Goal: Information Seeking & Learning: Compare options

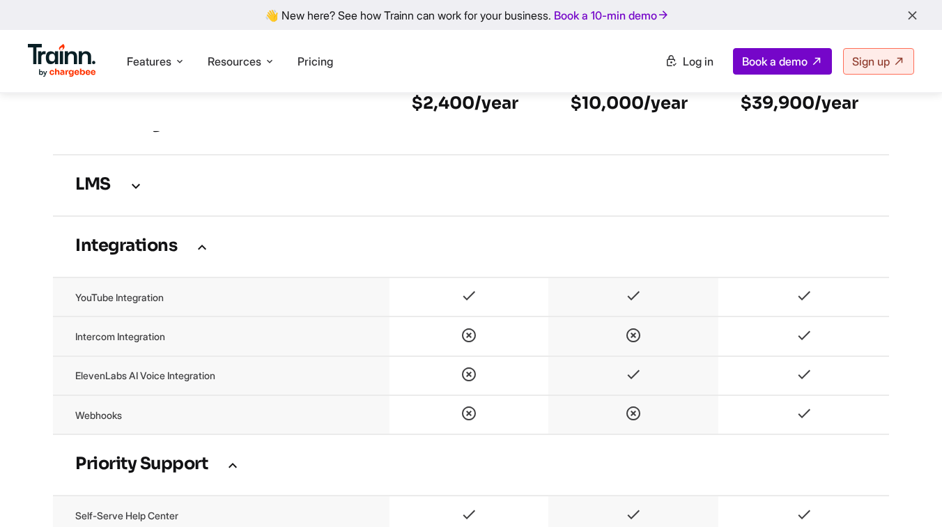
scroll to position [2859, 0]
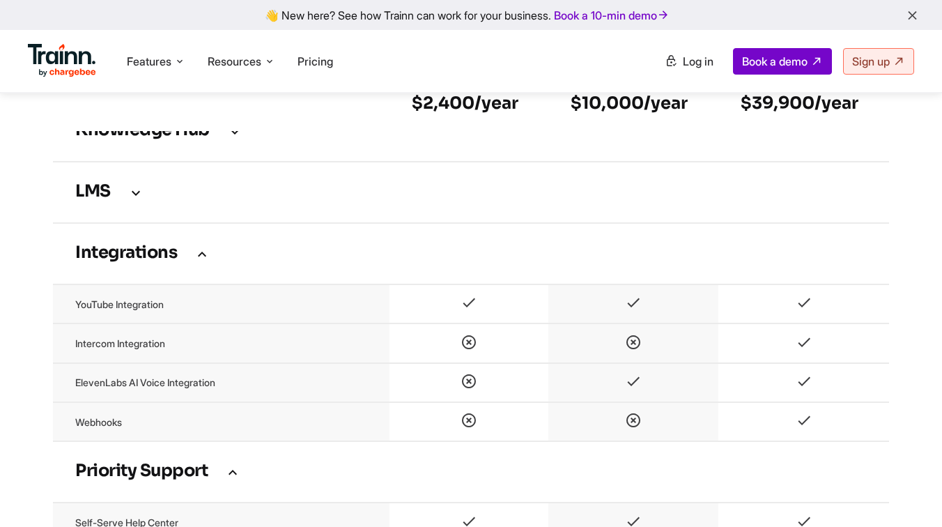
click at [224, 157] on td "Knowledge Hub" at bounding box center [471, 130] width 836 height 61
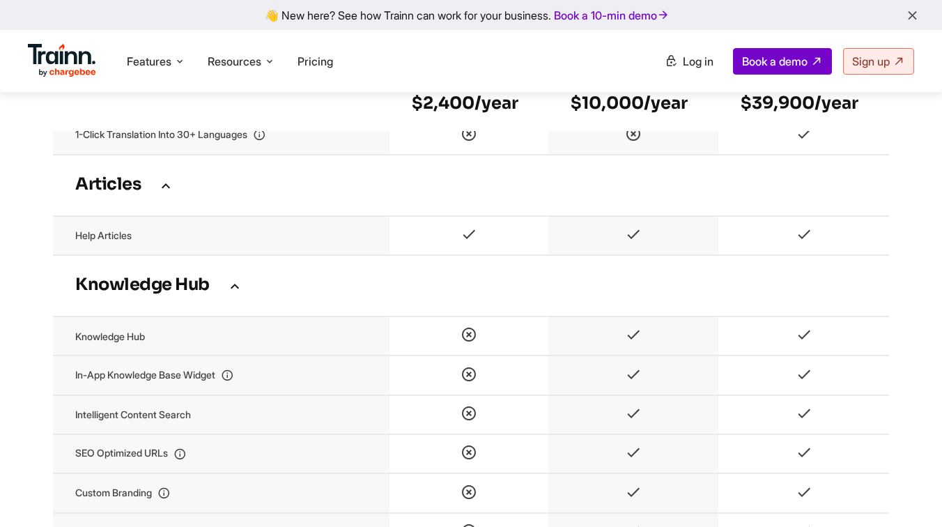
scroll to position [2340, 0]
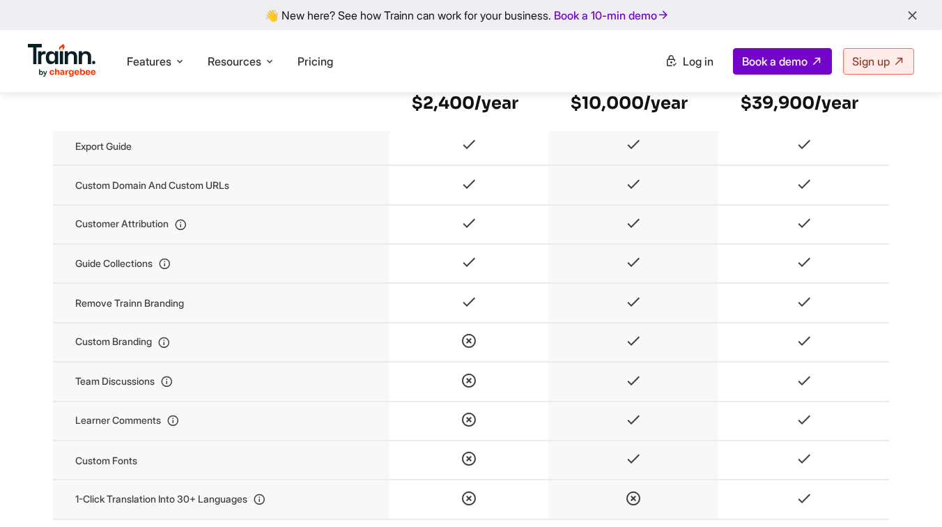
click at [398, 362] on td at bounding box center [468, 342] width 159 height 39
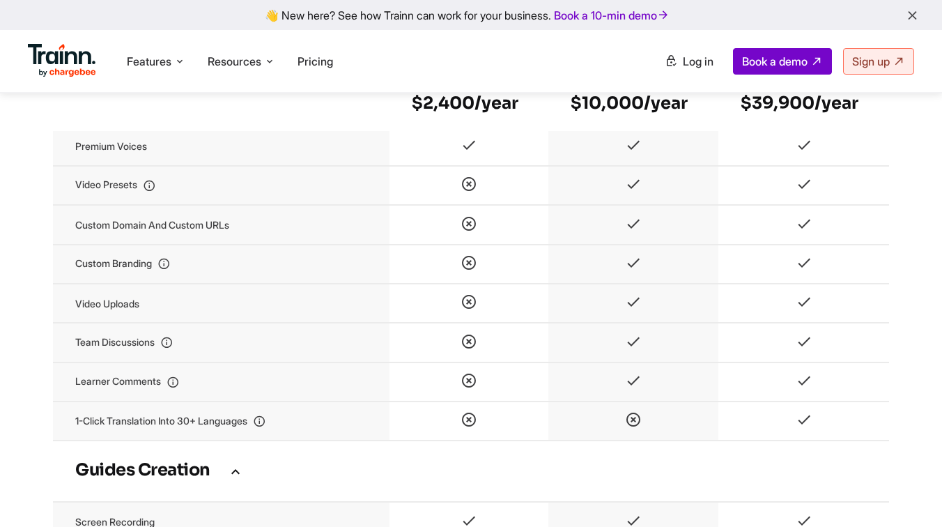
scroll to position [1641, 0]
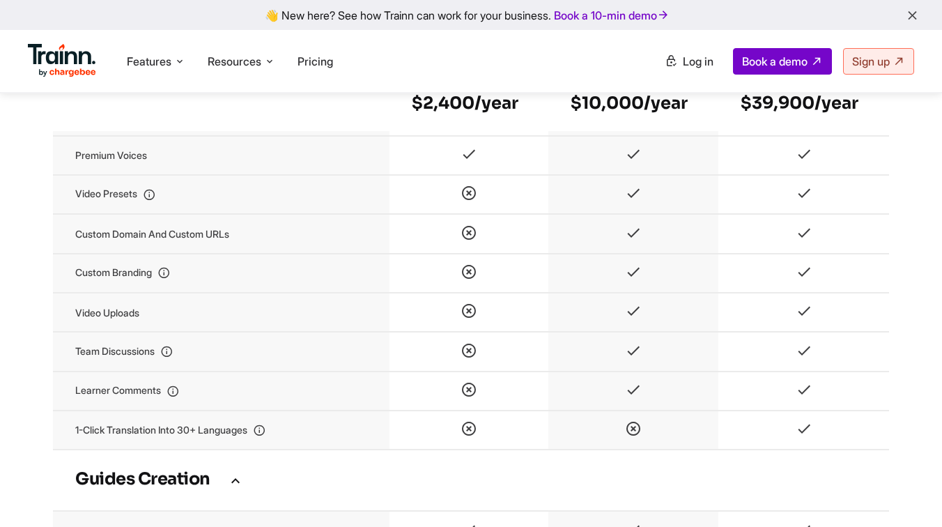
click at [173, 358] on icon at bounding box center [166, 352] width 13 height 12
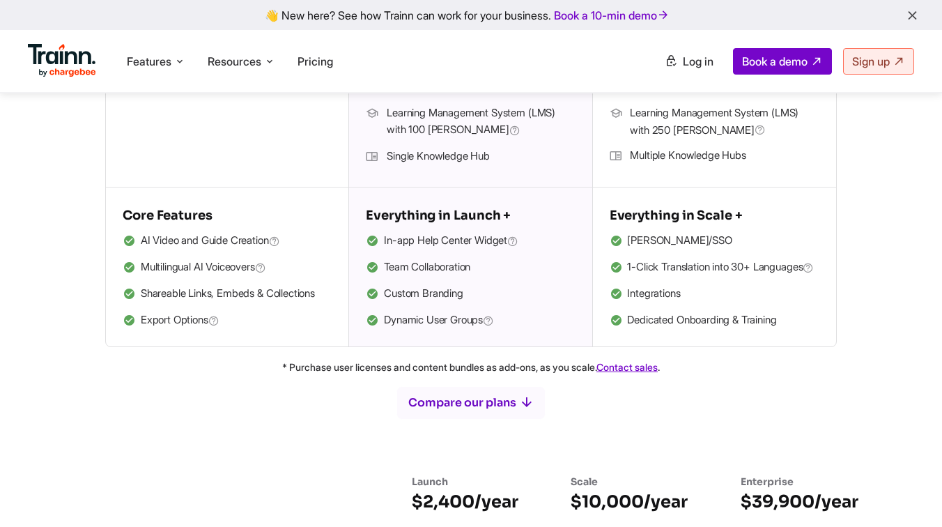
scroll to position [0, 0]
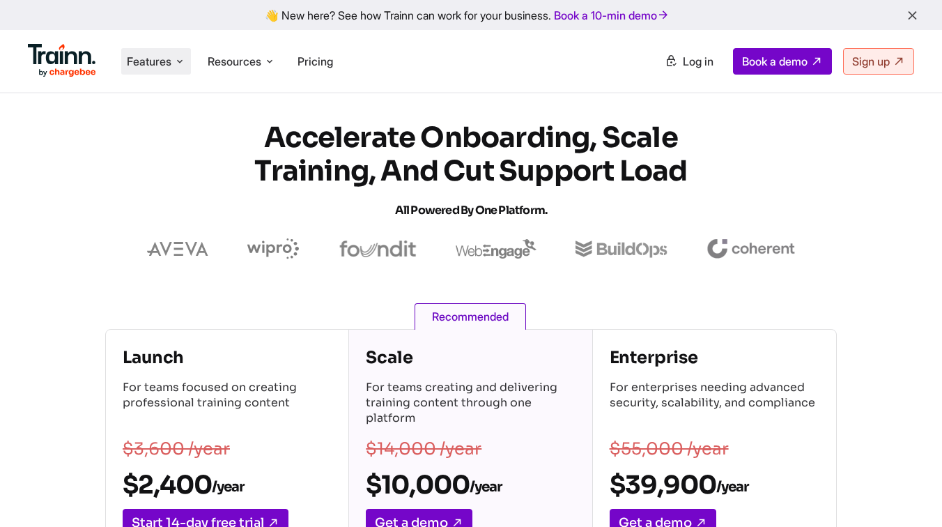
click at [153, 63] on span "Features" at bounding box center [149, 61] width 45 height 15
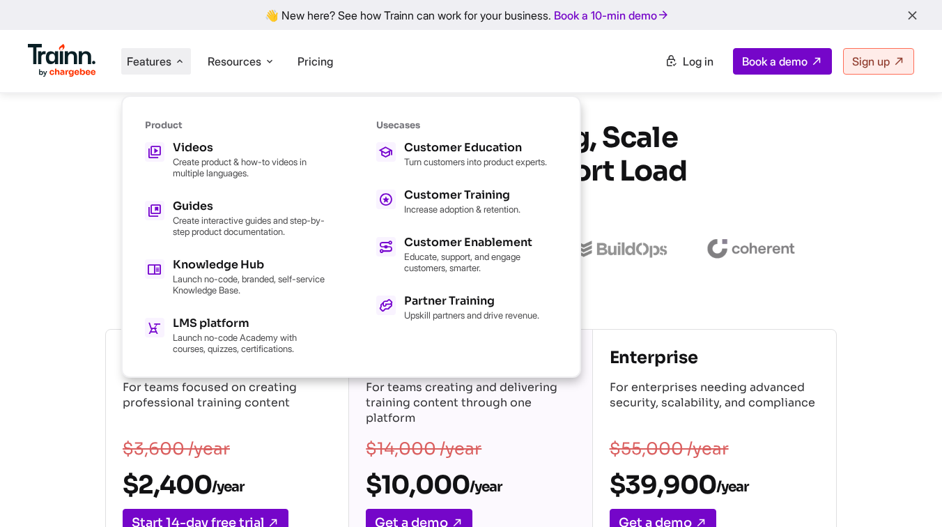
click at [62, 234] on section "Accelerate Onboarding, Scale Training, and Cut Support Load All Powered by One …" at bounding box center [471, 190] width 942 height 138
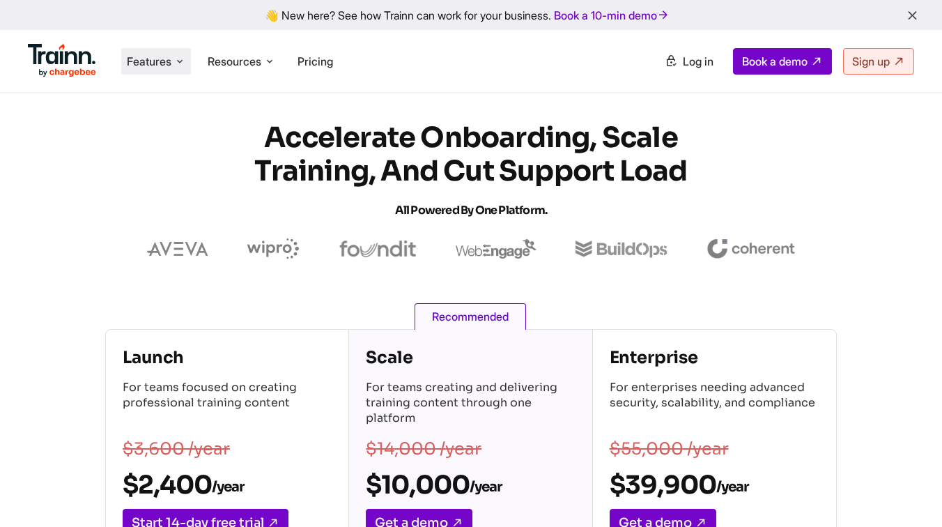
click at [137, 70] on li "Features Product Videos Create product & how-to videos in multiple languages. G…" at bounding box center [156, 61] width 70 height 26
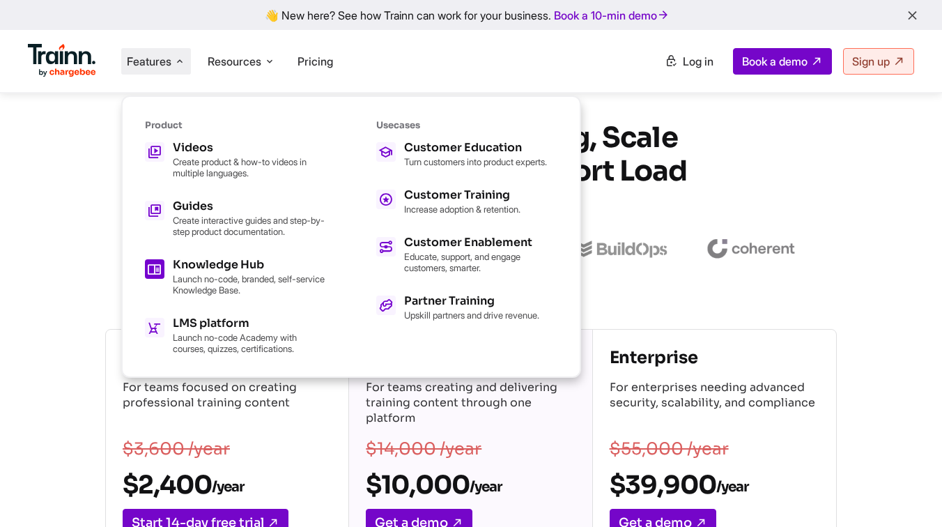
click at [204, 273] on p "Launch no-code, branded, self-service Knowledge Base." at bounding box center [249, 284] width 153 height 22
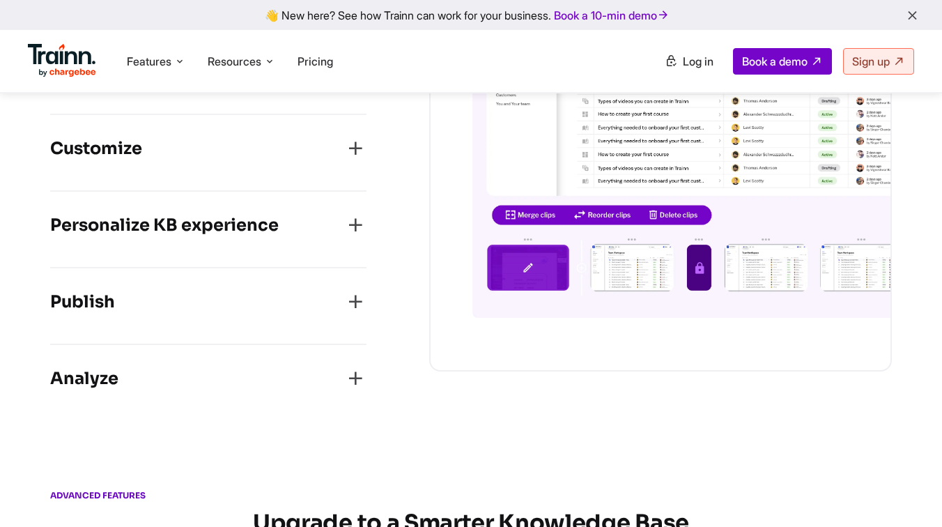
scroll to position [1895, 0]
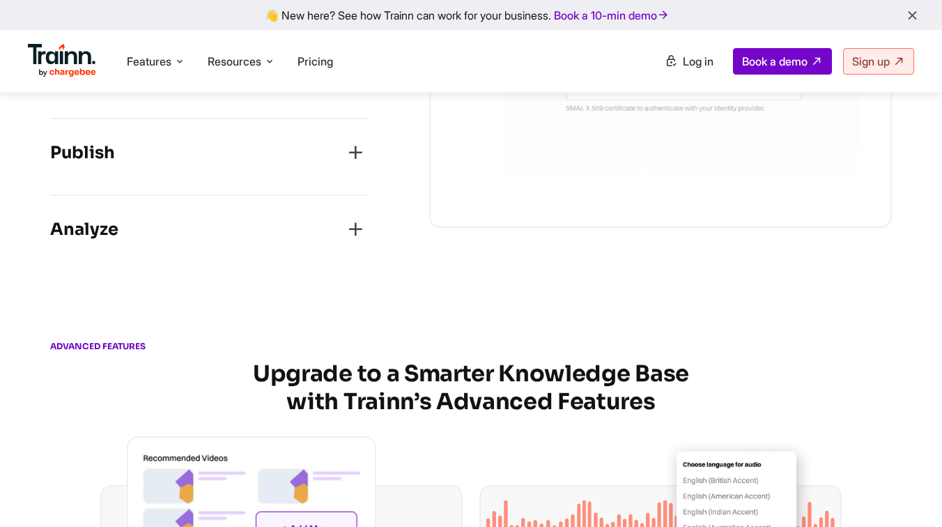
click at [155, 19] on div "Customize" at bounding box center [208, 3] width 316 height 31
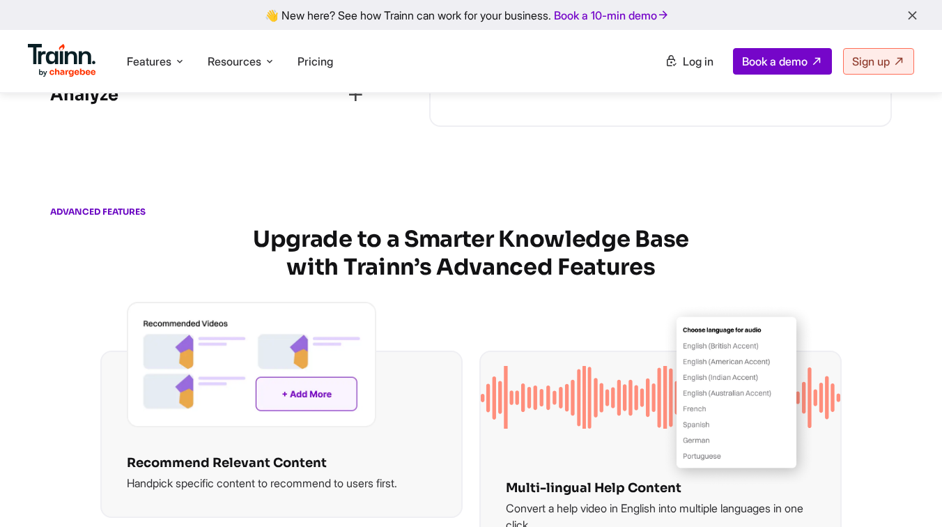
scroll to position [2005, 0]
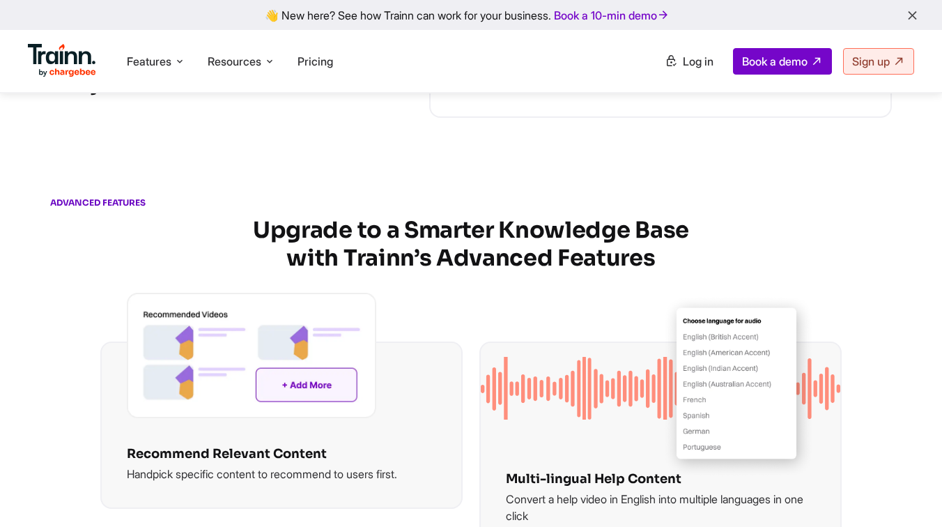
click at [191, 52] on div "Publish Publish and embed your Knowledge Base both in-app and on your site. Use…" at bounding box center [208, 14] width 316 height 77
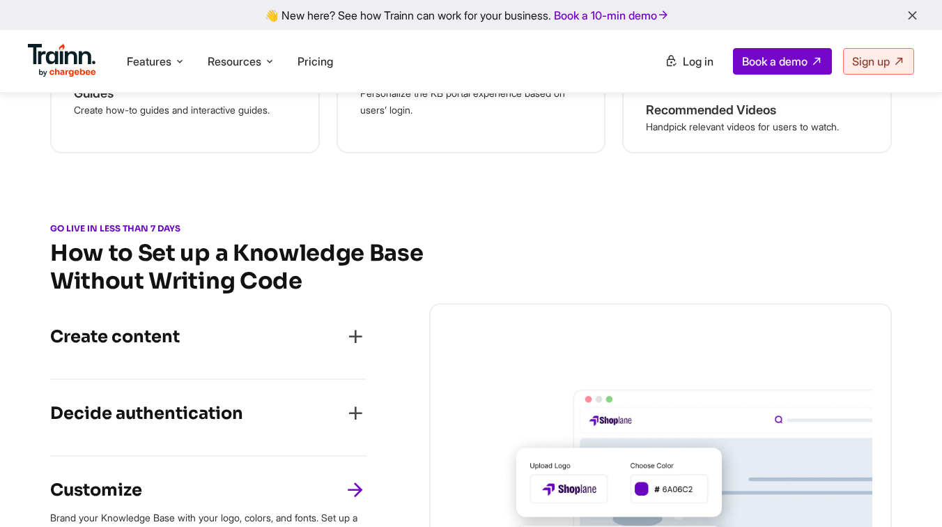
scroll to position [1188, 0]
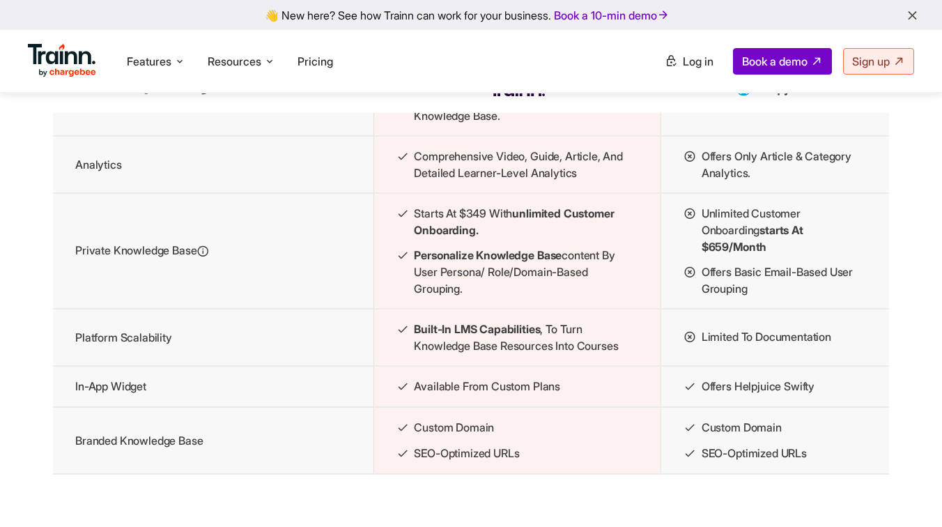
scroll to position [1571, 0]
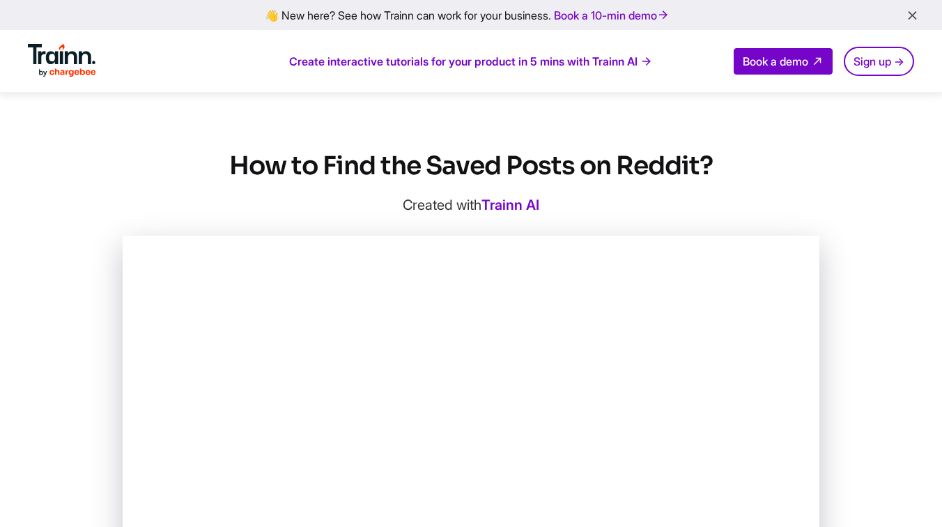
scroll to position [591, 0]
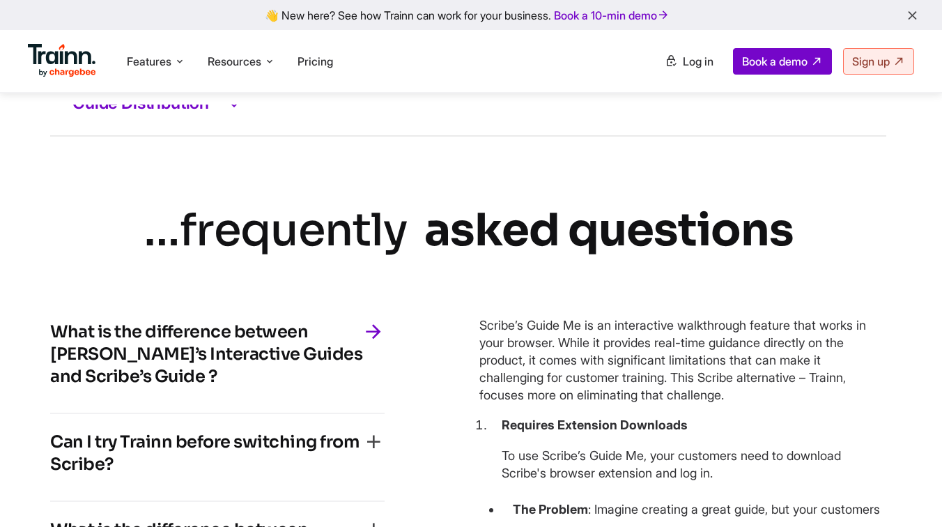
scroll to position [3370, 3]
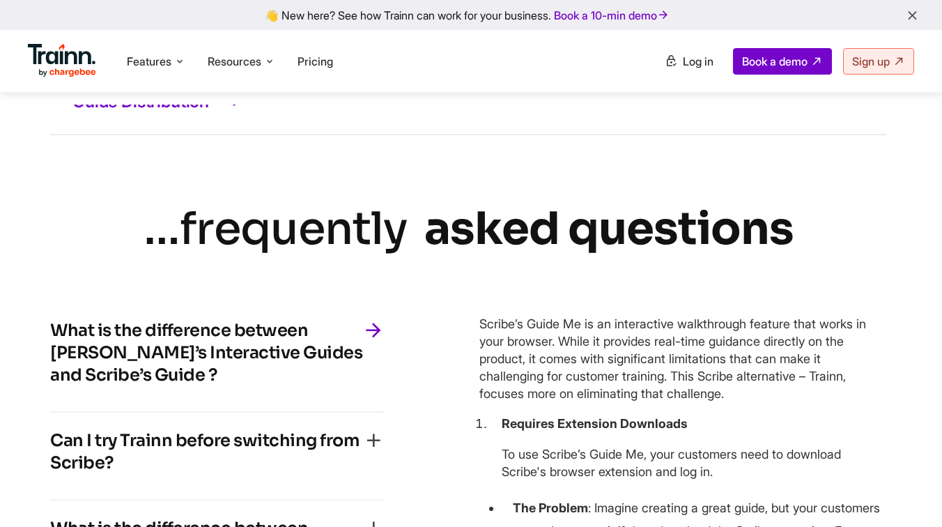
click at [192, 111] on h3 "Guide Distribution" at bounding box center [467, 102] width 791 height 18
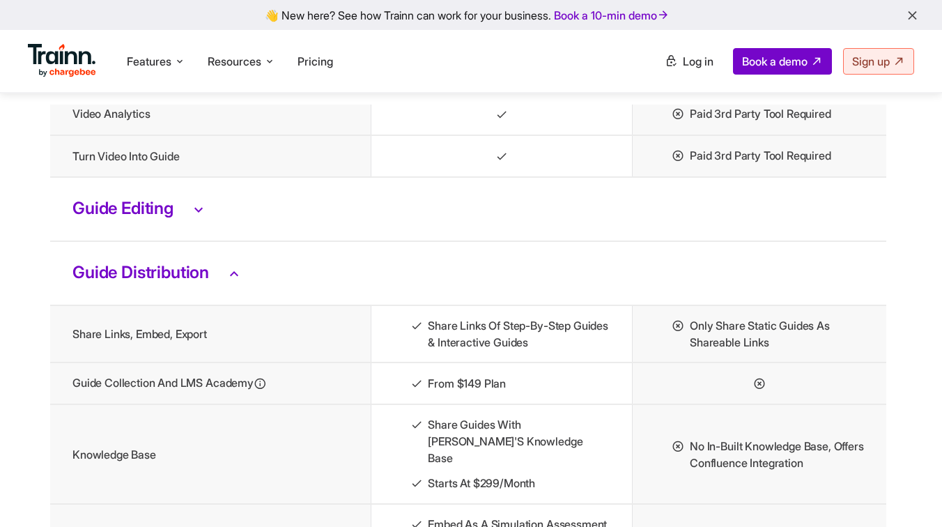
scroll to position [3198, 3]
click at [93, 219] on h3 "Guide Editing" at bounding box center [467, 210] width 791 height 18
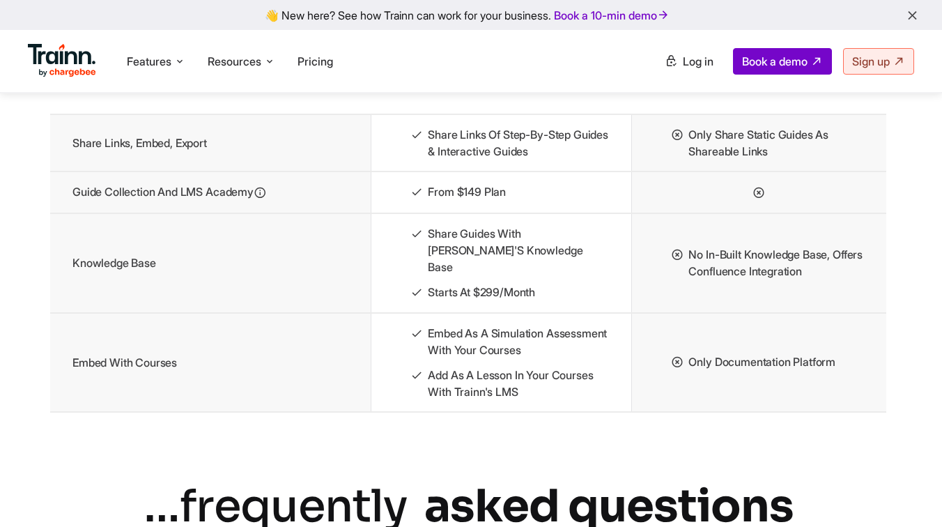
scroll to position [3773, 3]
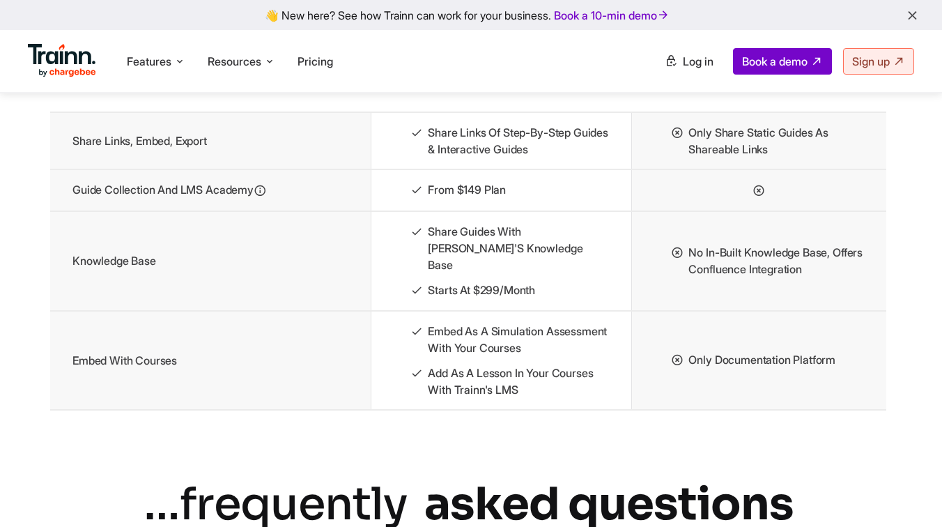
drag, startPoint x: 519, startPoint y: 421, endPoint x: 403, endPoint y: 346, distance: 138.2
click at [403, 346] on td "Embed as a simulation assessment with your courses Add as a lesson in your cour…" at bounding box center [501, 360] width 261 height 99
drag, startPoint x: 430, startPoint y: 272, endPoint x: 608, endPoint y: 331, distance: 187.0
click at [608, 311] on td "Share guides with [PERSON_NAME]'s knowledge base Starts at $299/month" at bounding box center [501, 261] width 261 height 100
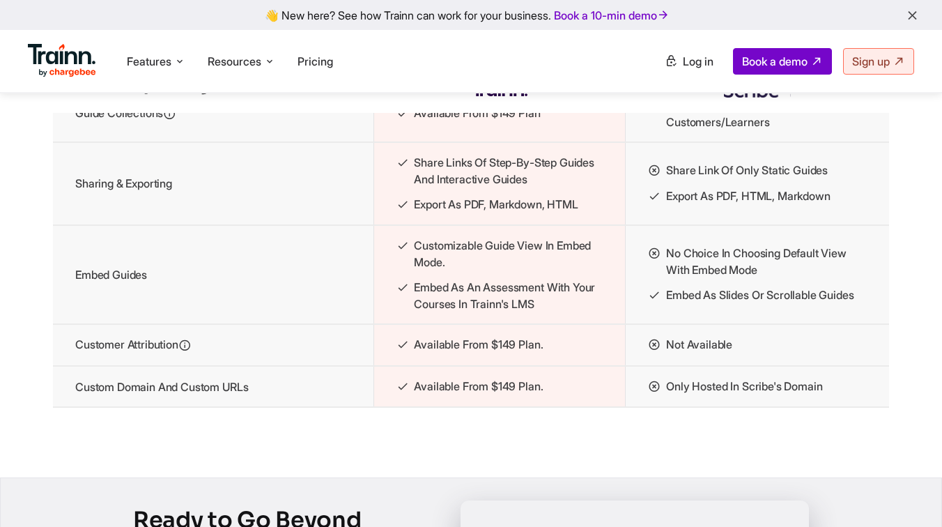
scroll to position [2079, 0]
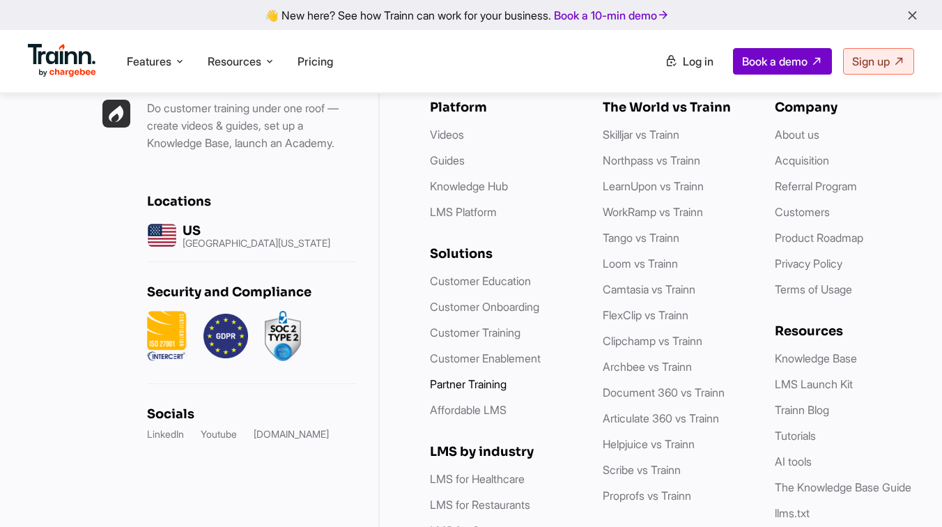
scroll to position [3996, 0]
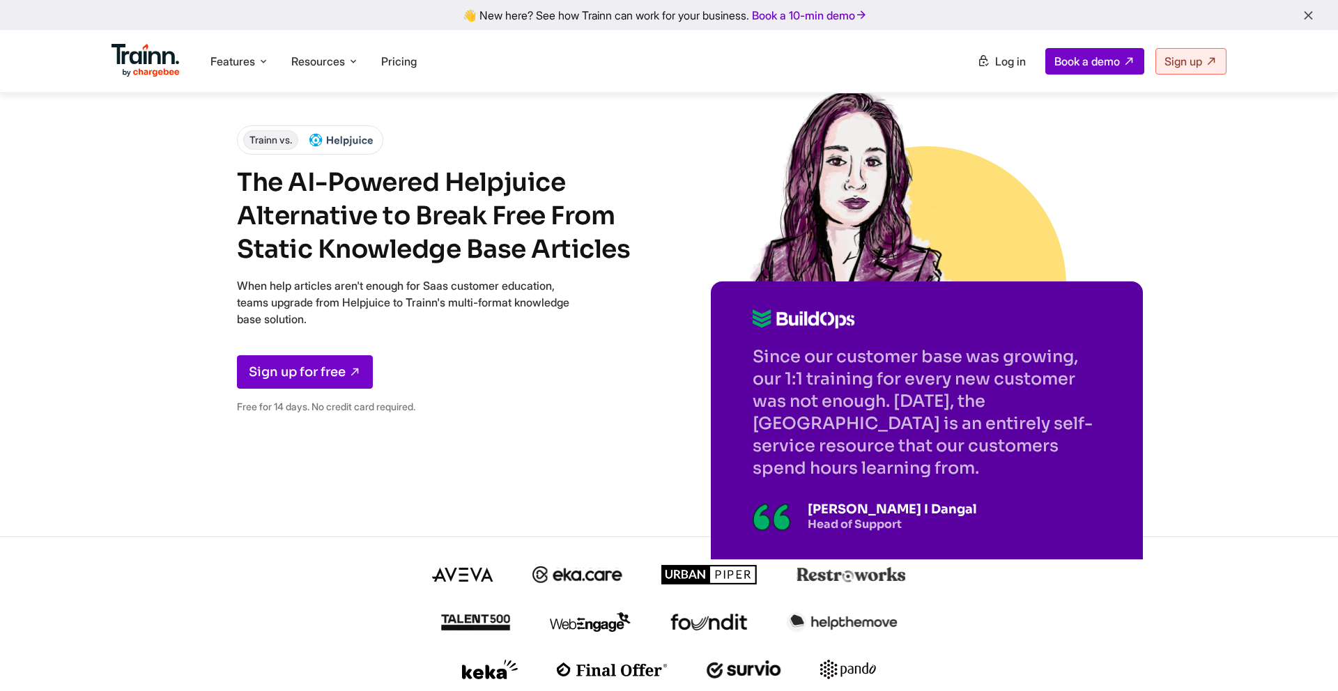
scroll to position [1571, 0]
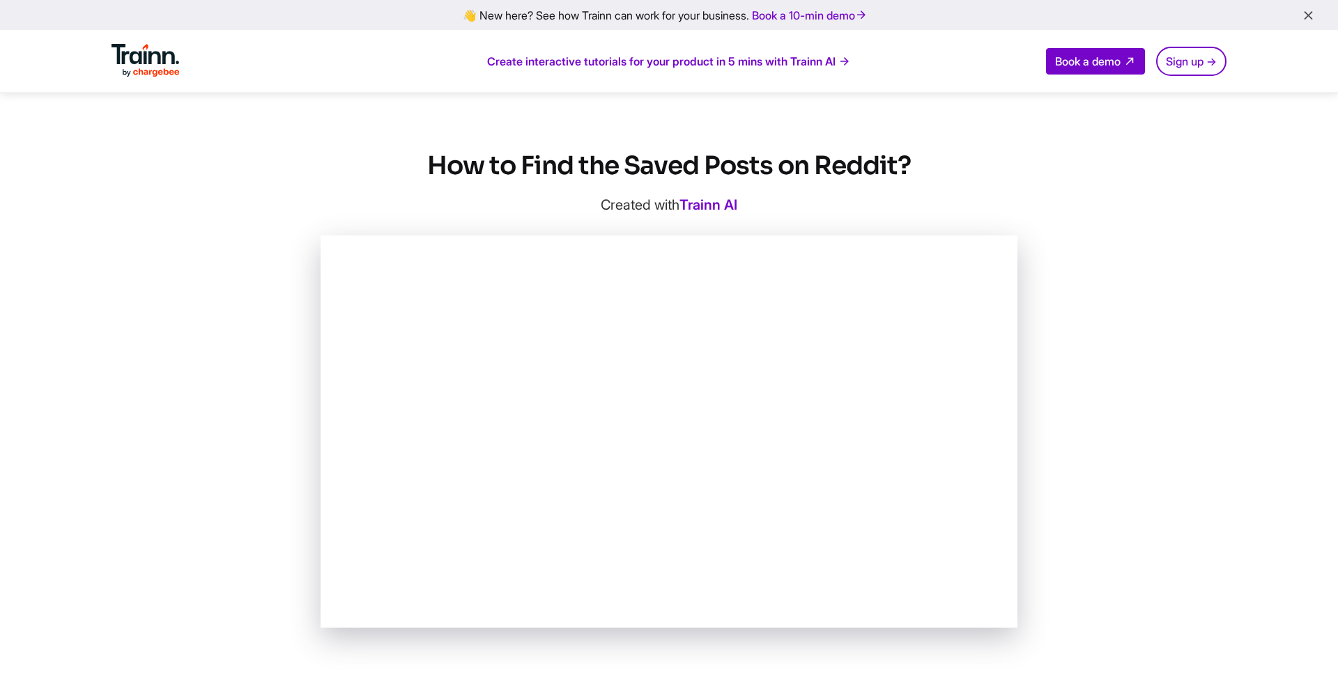
scroll to position [591, 0]
